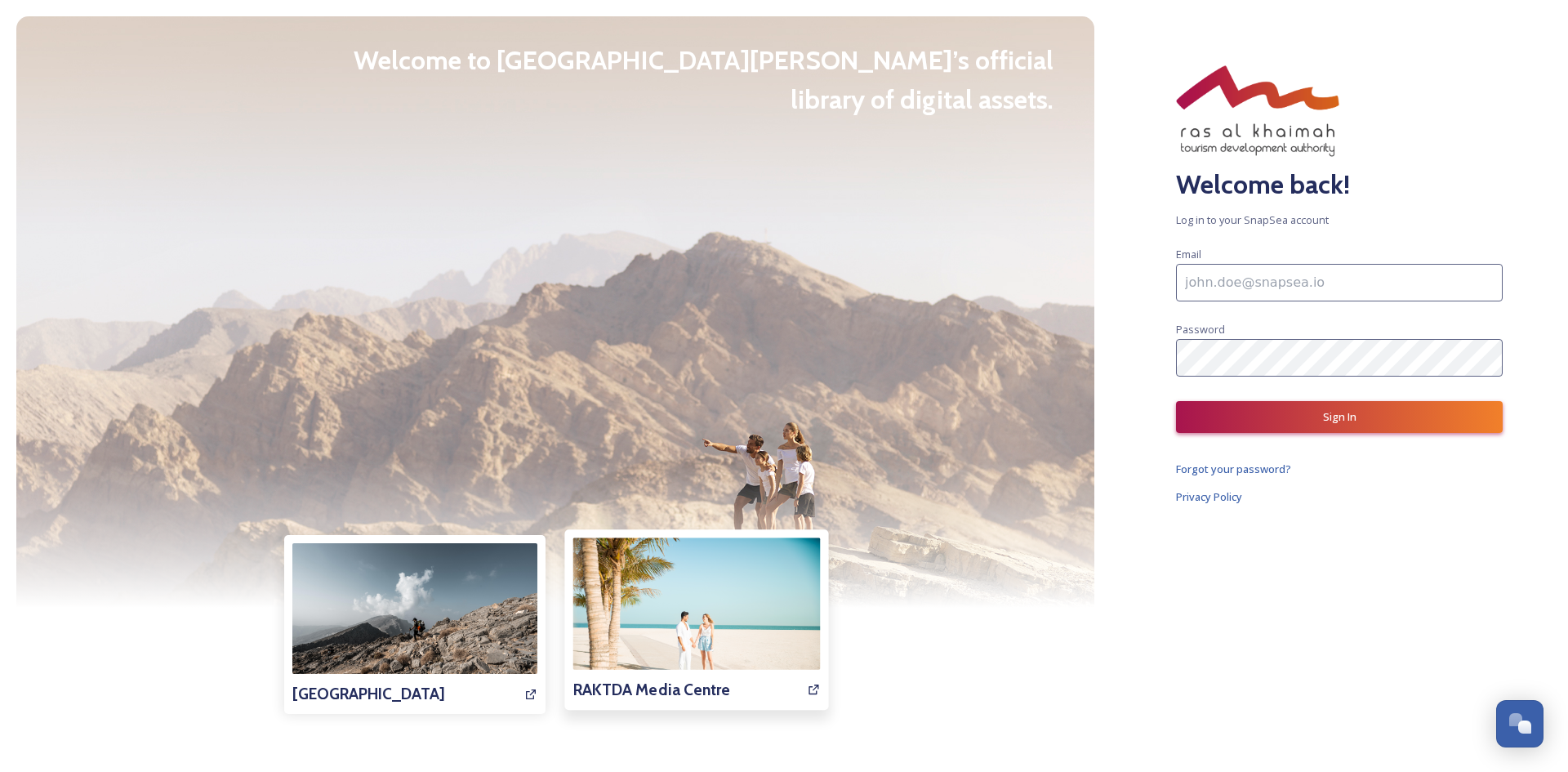
click at [648, 625] on img at bounding box center [696, 620] width 248 height 165
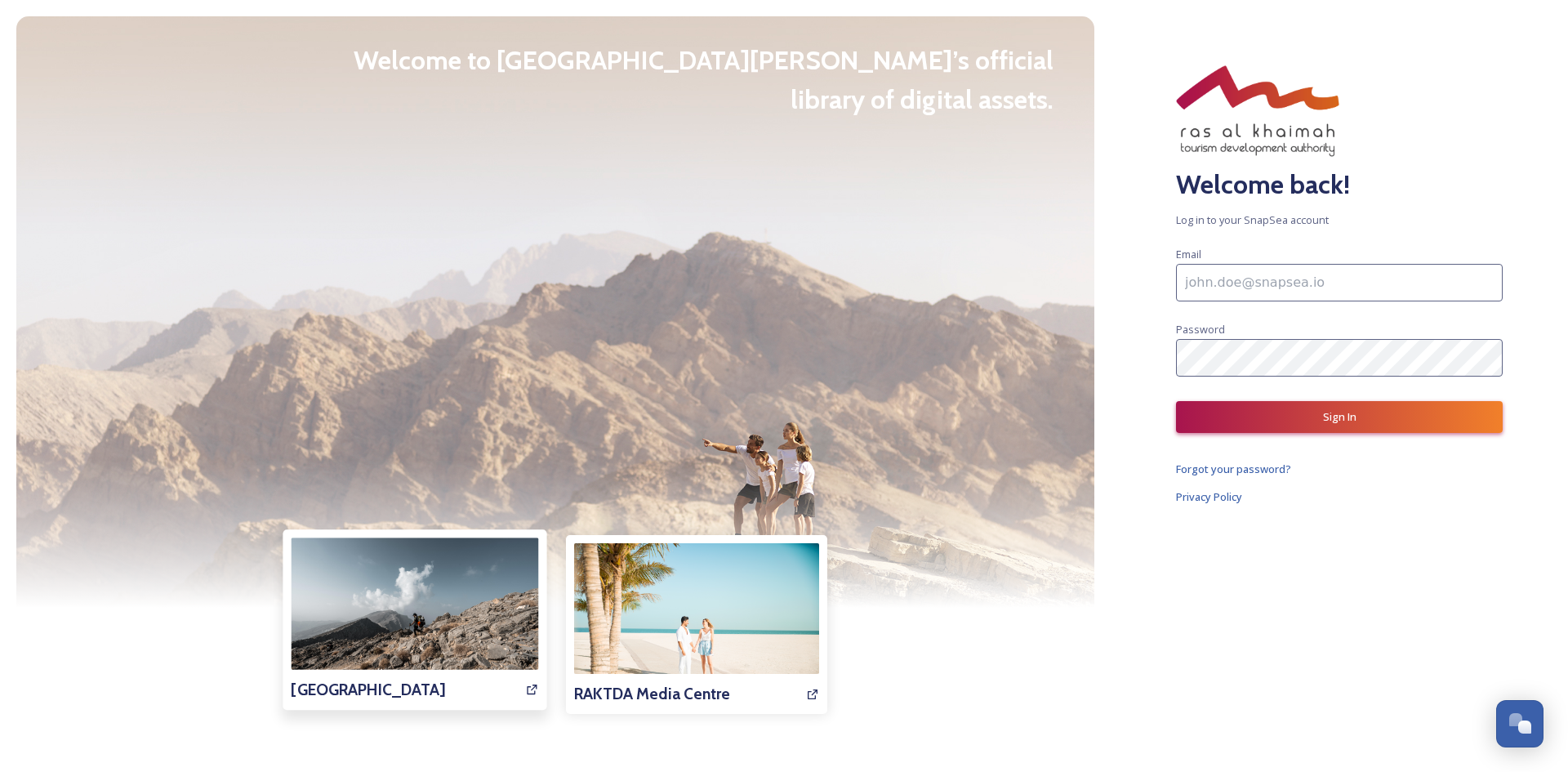
click at [368, 634] on img at bounding box center [414, 620] width 248 height 165
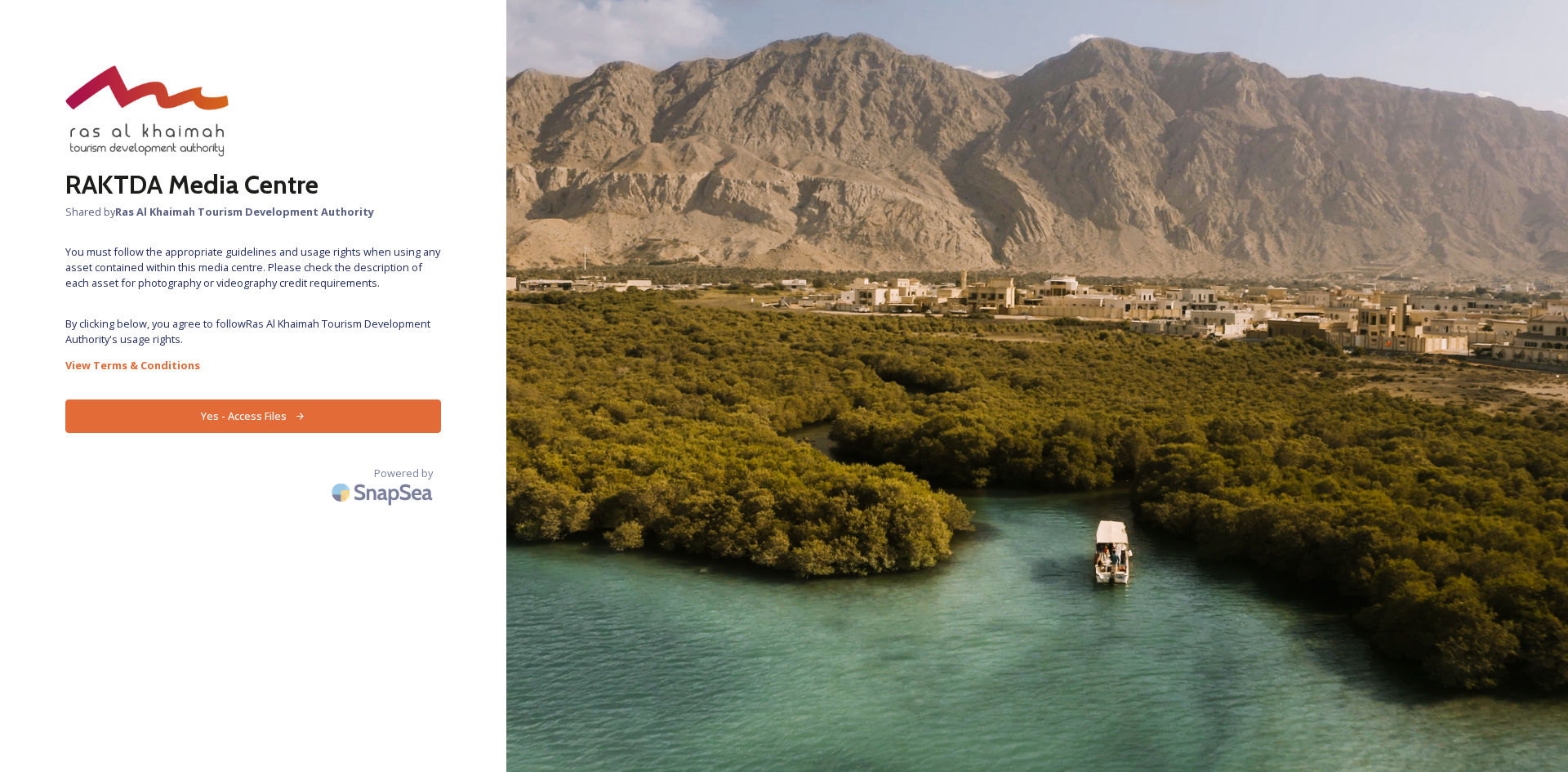
click at [277, 413] on button "Yes - Access Files" at bounding box center [253, 416] width 376 height 33
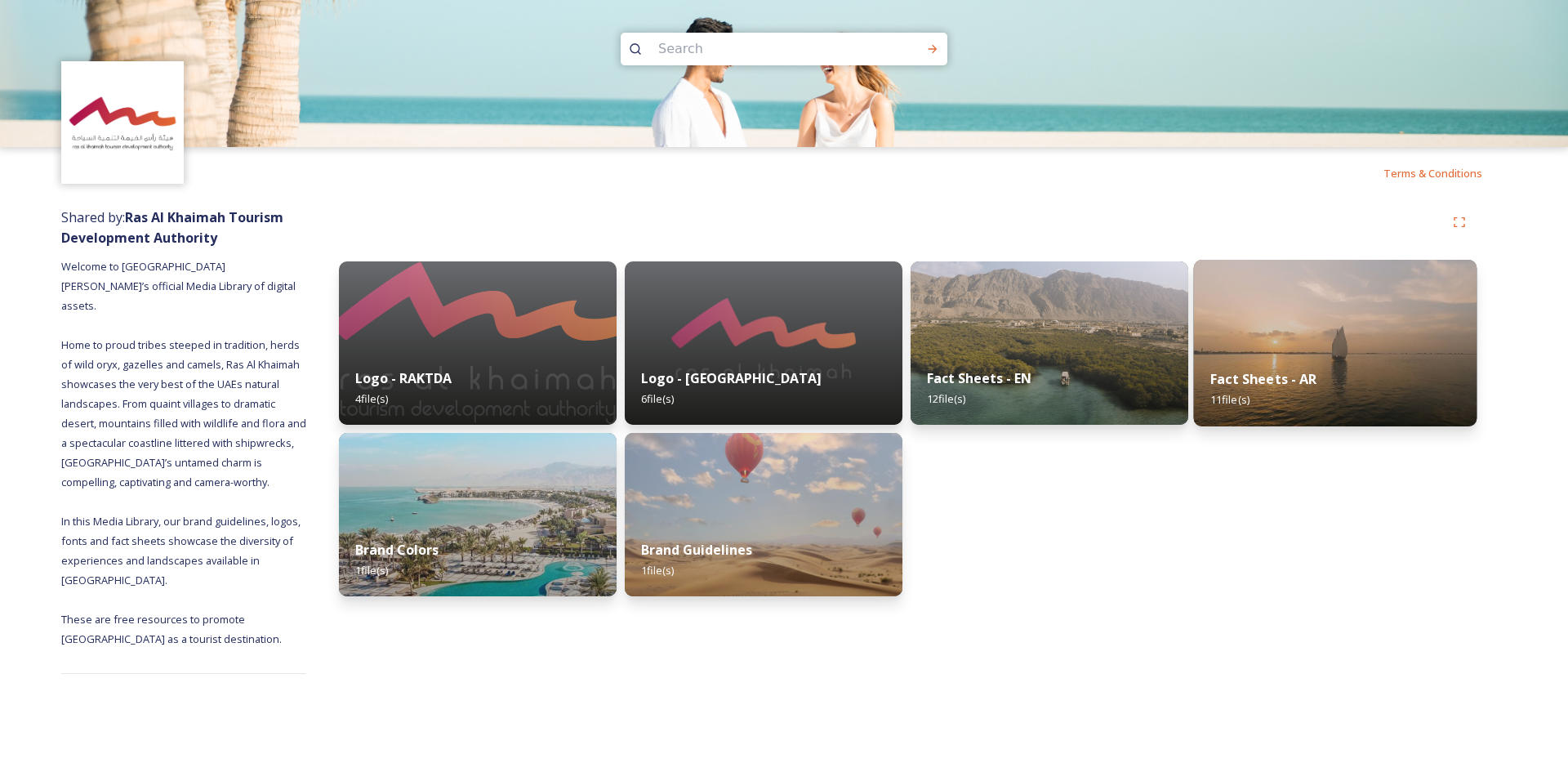
click at [1408, 334] on img at bounding box center [1335, 343] width 283 height 166
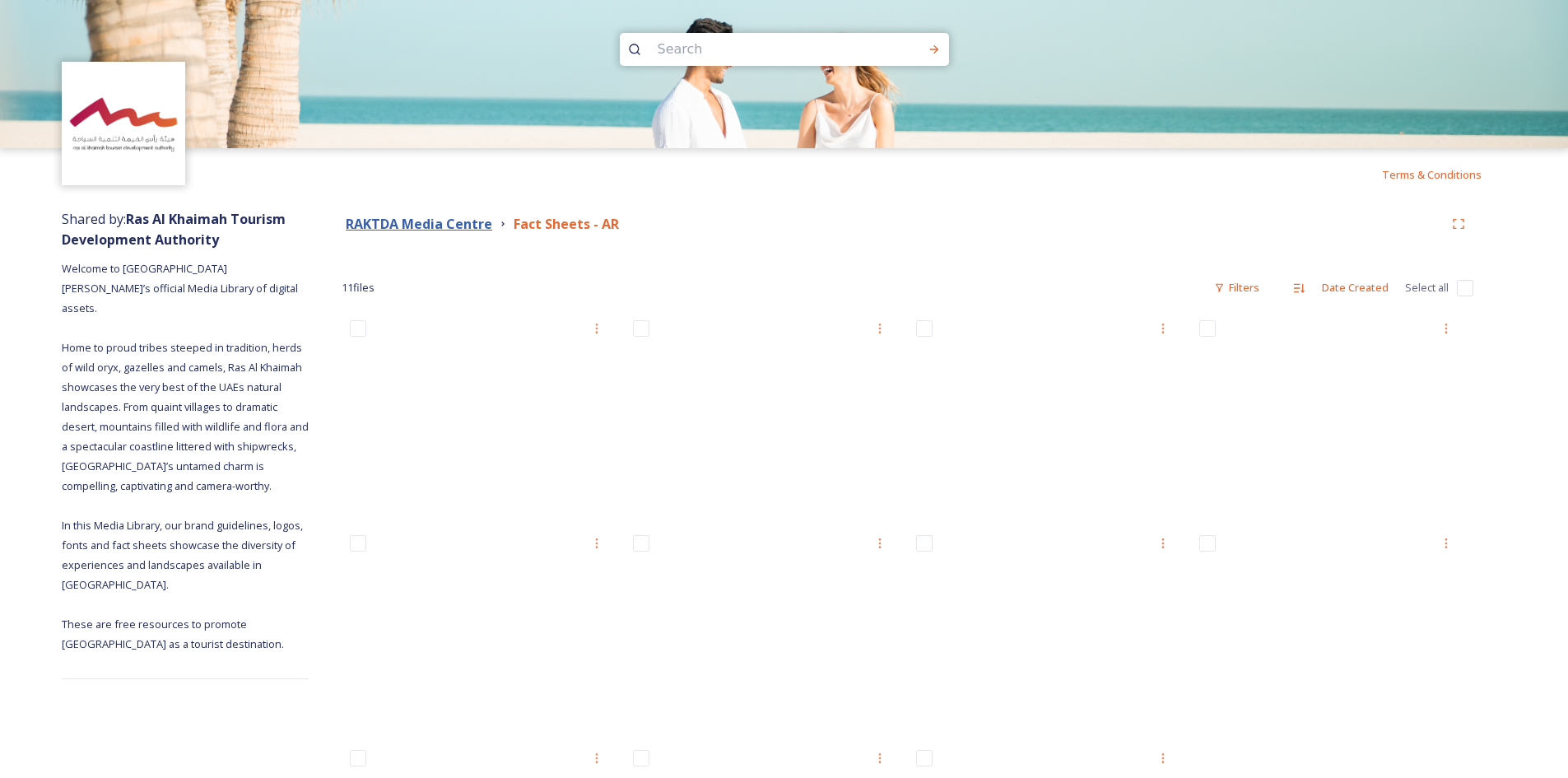
click at [446, 216] on strong "RAKTDA Media Centre" at bounding box center [419, 224] width 147 height 18
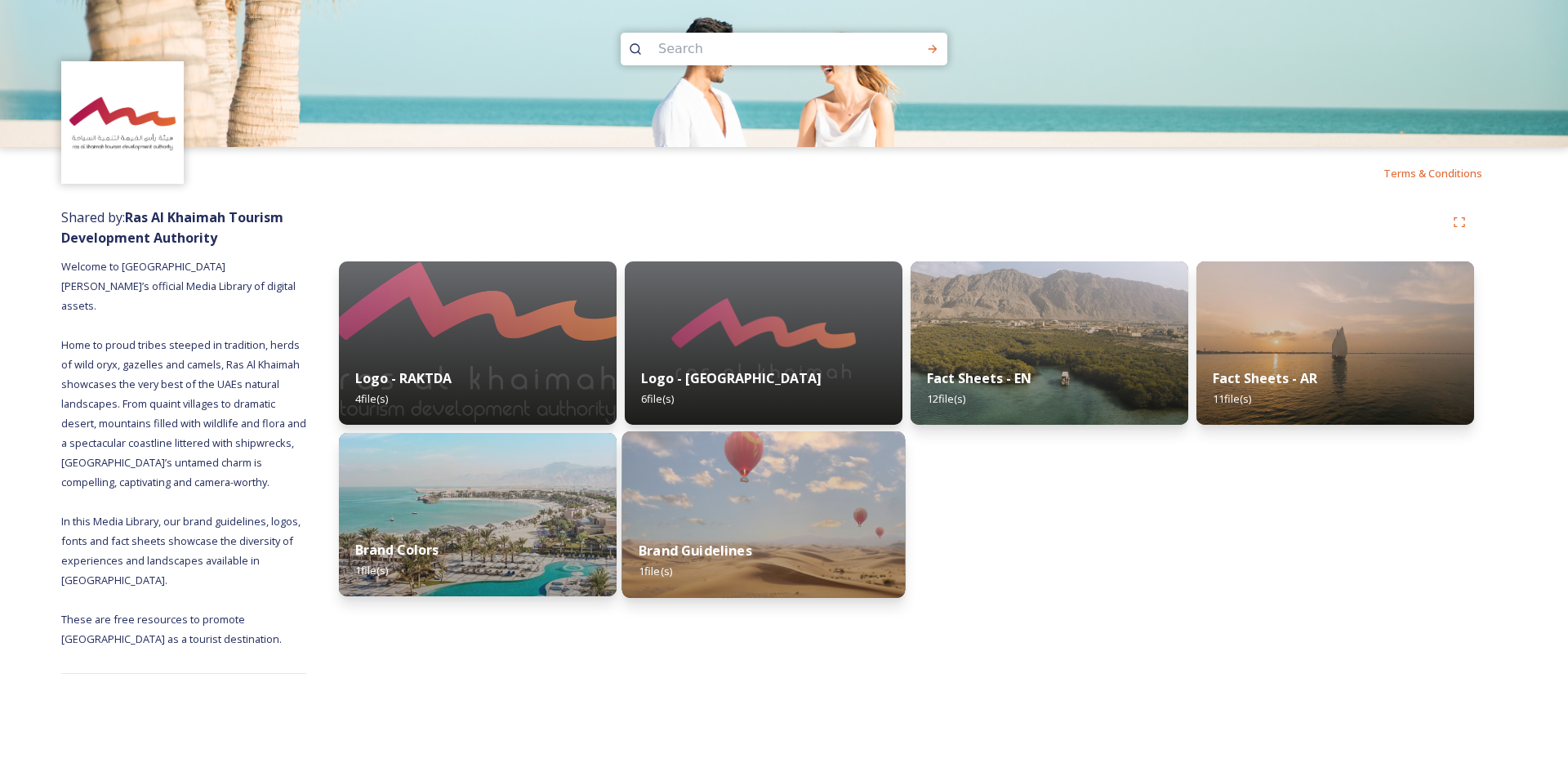
click at [716, 477] on img at bounding box center [764, 514] width 283 height 166
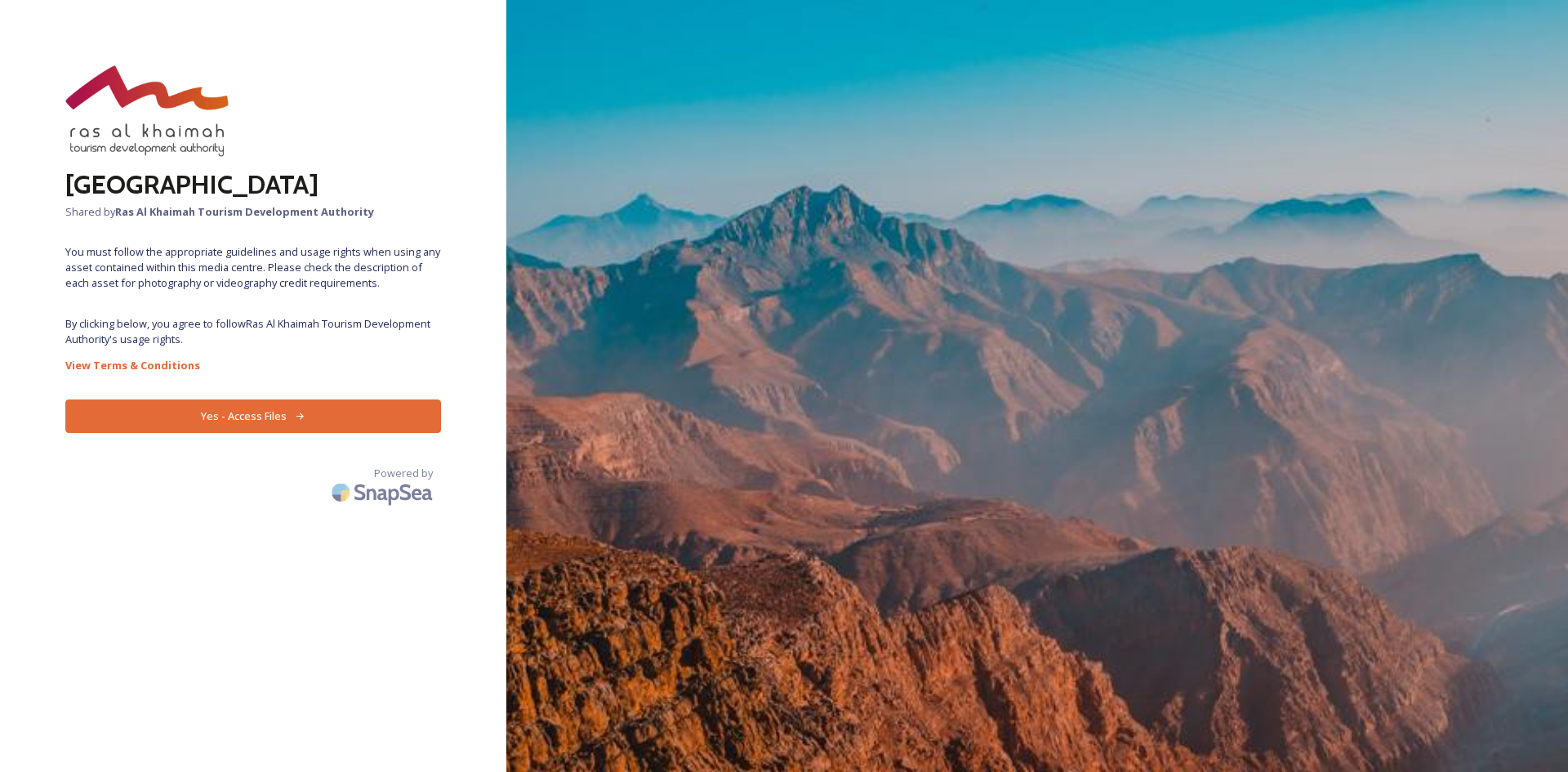
click at [257, 393] on div "Jebel Jais Media Centre Shared by Ras Al Khaimah Tourism Development Authority …" at bounding box center [253, 386] width 507 height 641
click at [266, 414] on button "Yes - Access Files" at bounding box center [253, 416] width 376 height 33
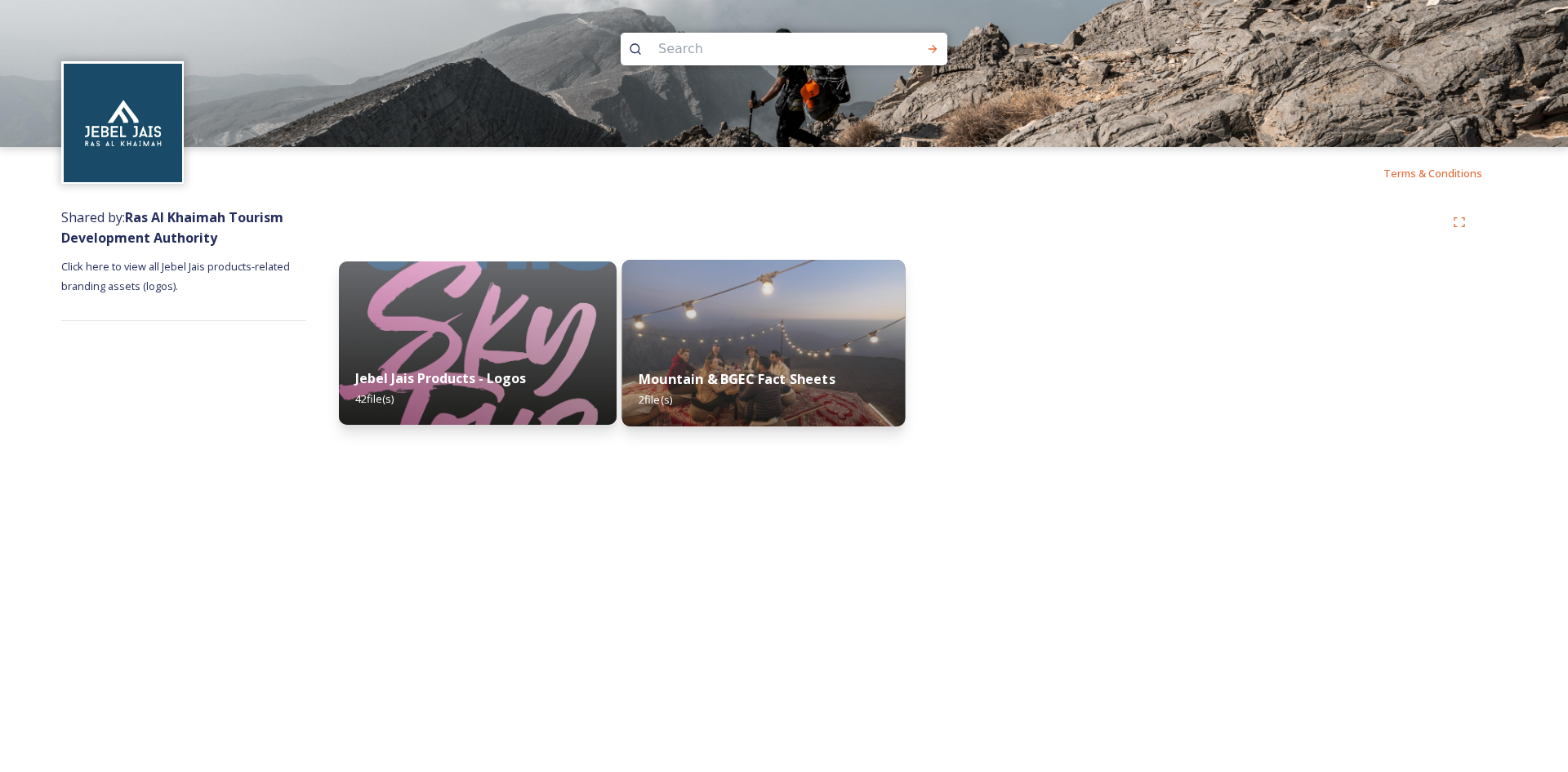
click at [698, 347] on img at bounding box center [764, 343] width 283 height 166
